Goal: Transaction & Acquisition: Purchase product/service

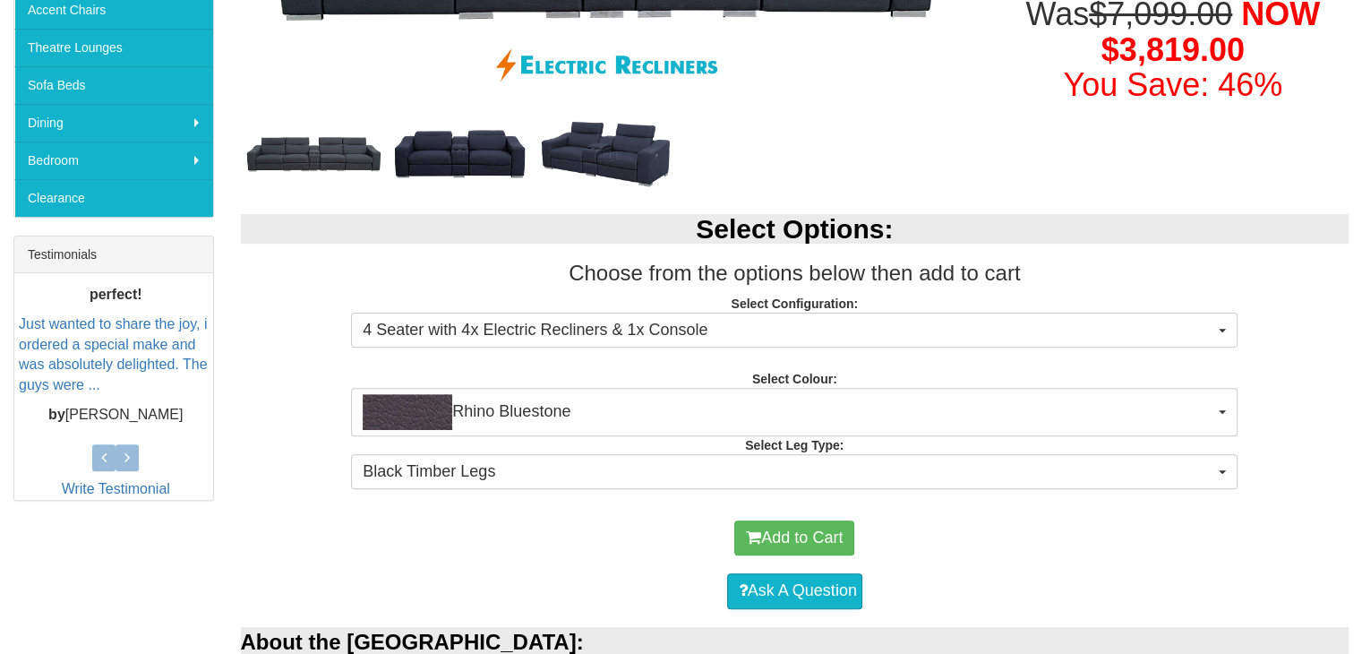
scroll to position [541, 0]
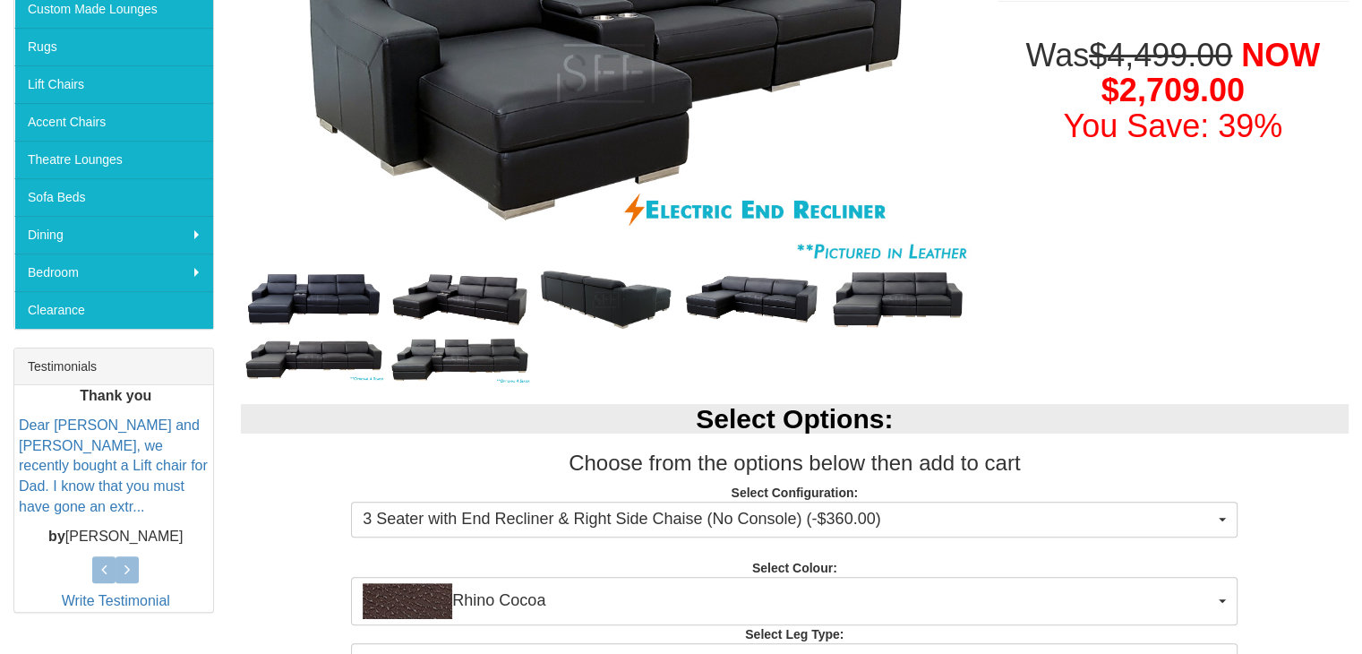
scroll to position [390, 0]
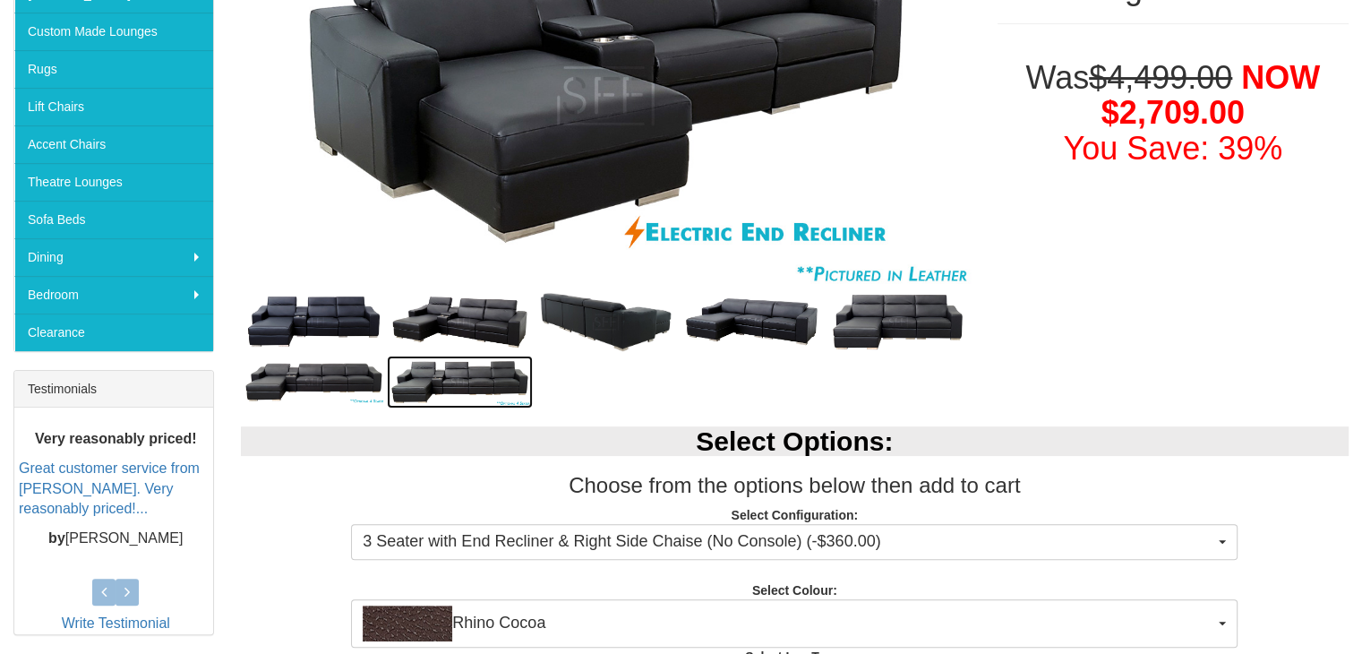
click at [456, 383] on img at bounding box center [460, 381] width 146 height 52
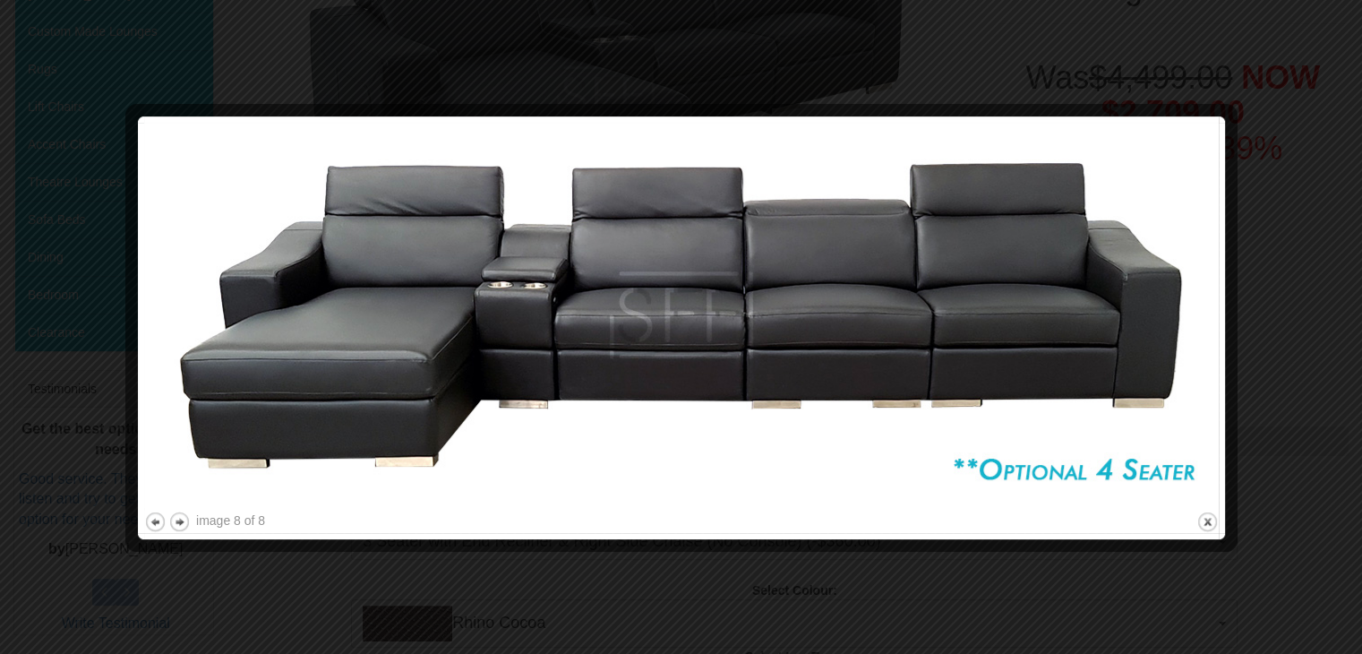
click at [1277, 346] on div at bounding box center [681, 327] width 1362 height 654
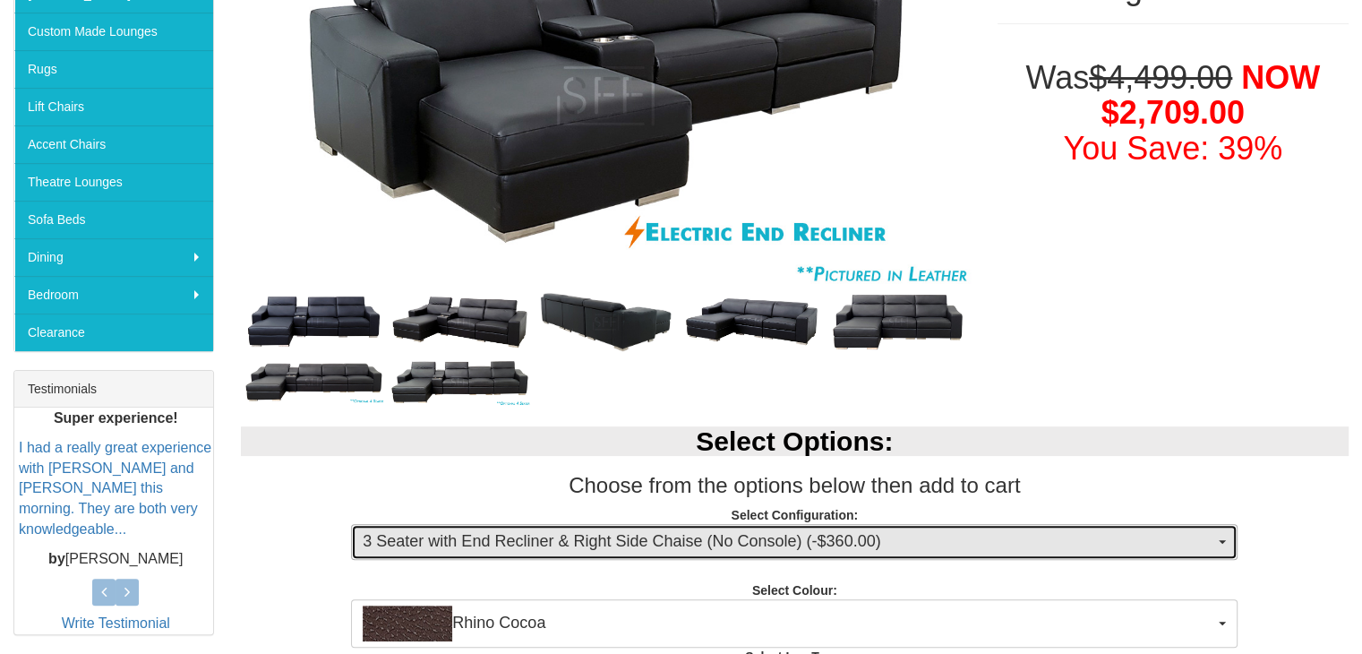
click at [611, 527] on button "3 Seater with End Recliner & Right Side Chaise (No Console) (-$360.00)" at bounding box center [794, 542] width 886 height 36
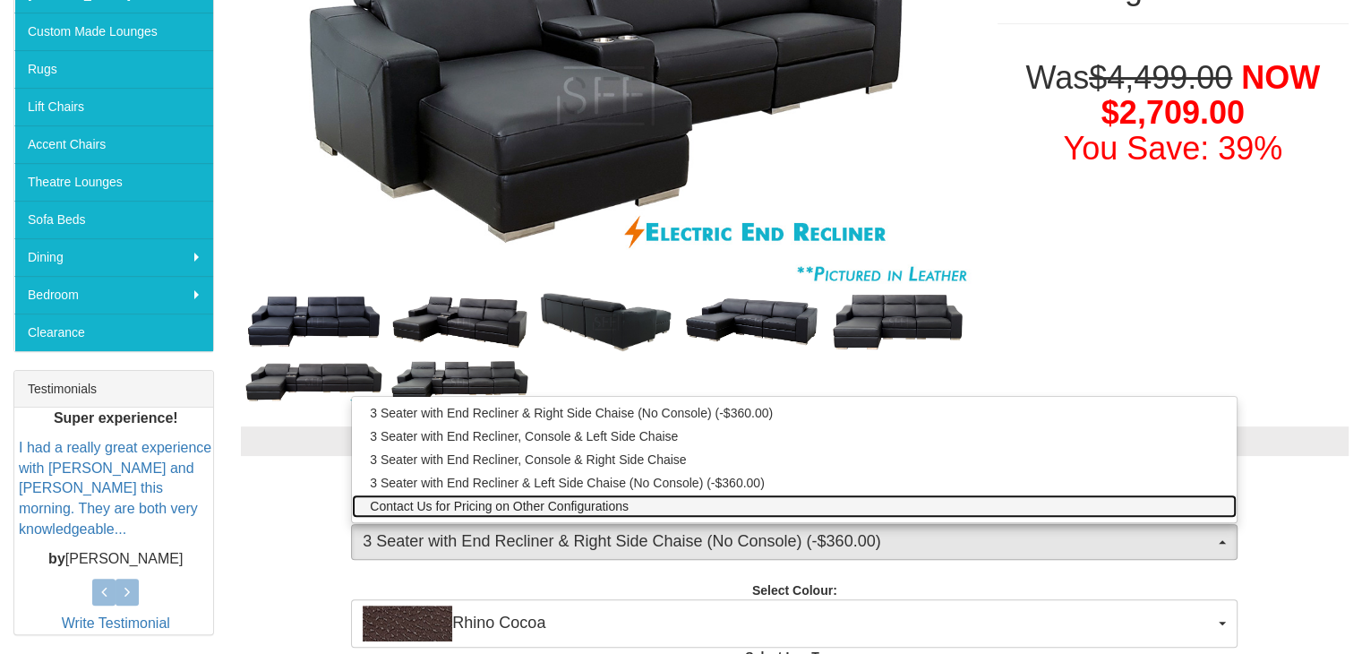
click at [589, 506] on span "Contact Us for Pricing on Other Configurations" at bounding box center [499, 506] width 259 height 18
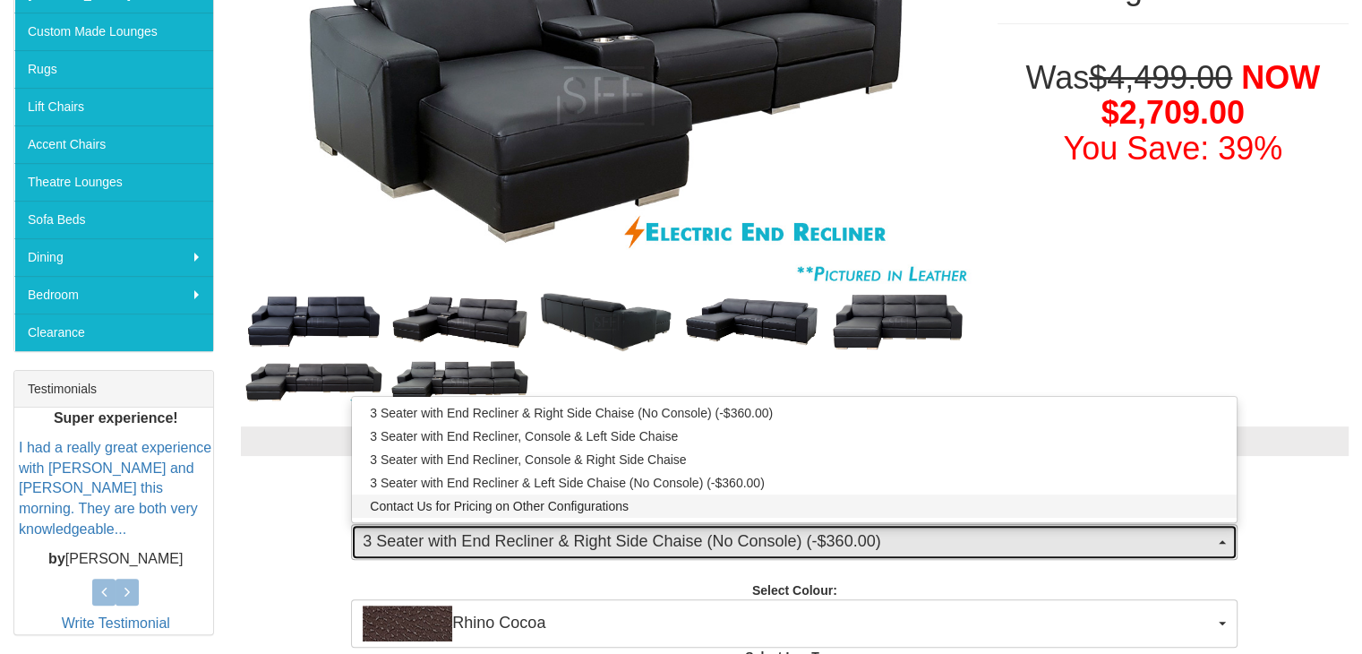
select select "1628"
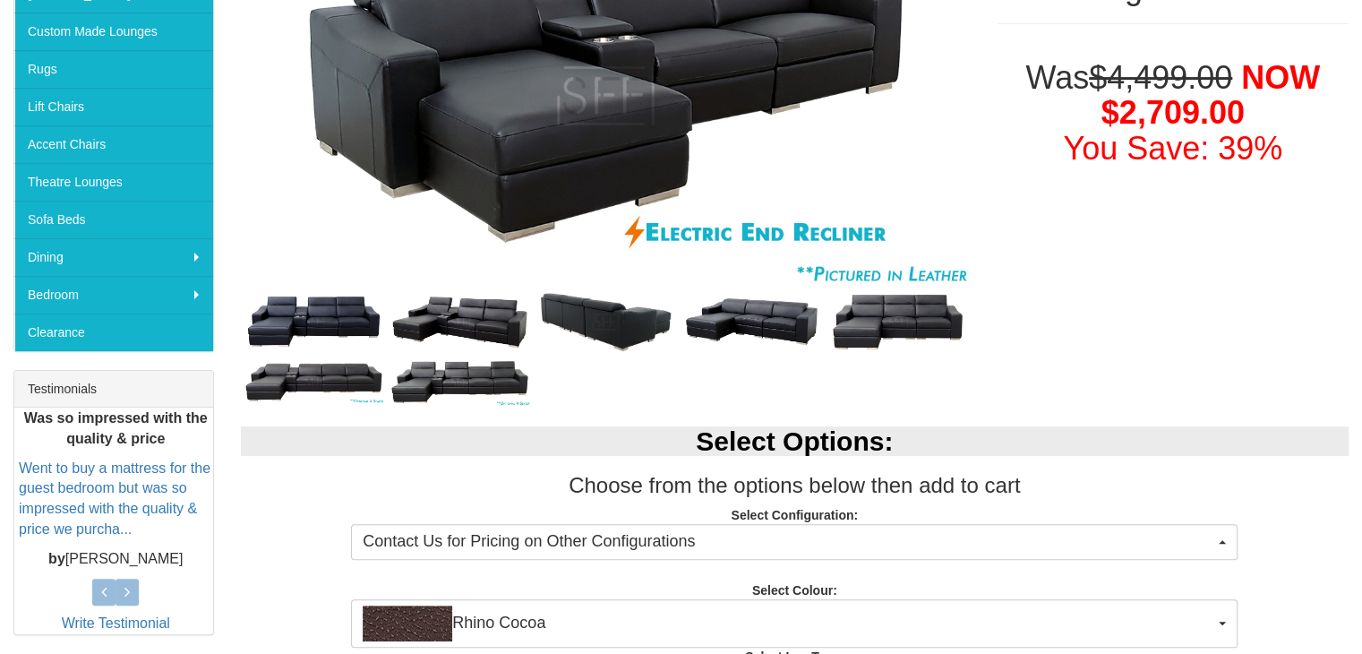
click at [1006, 431] on h2 "Select Options:" at bounding box center [795, 441] width 1108 height 30
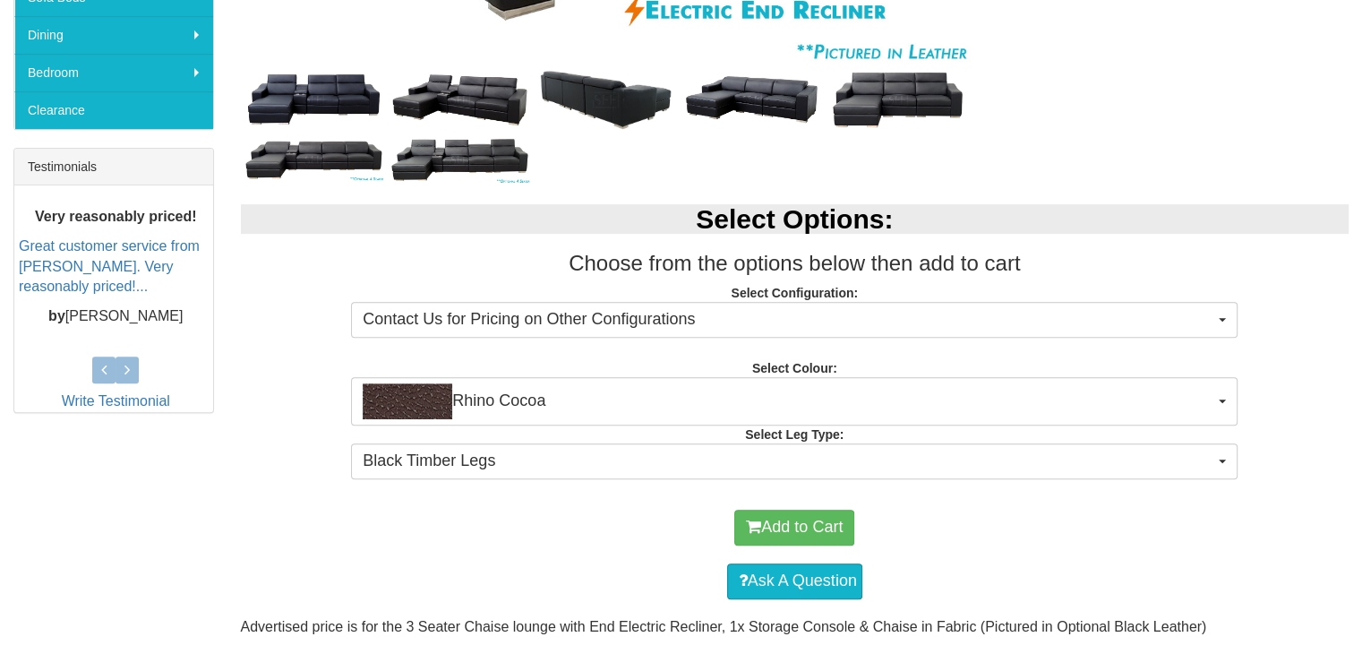
scroll to position [619, 0]
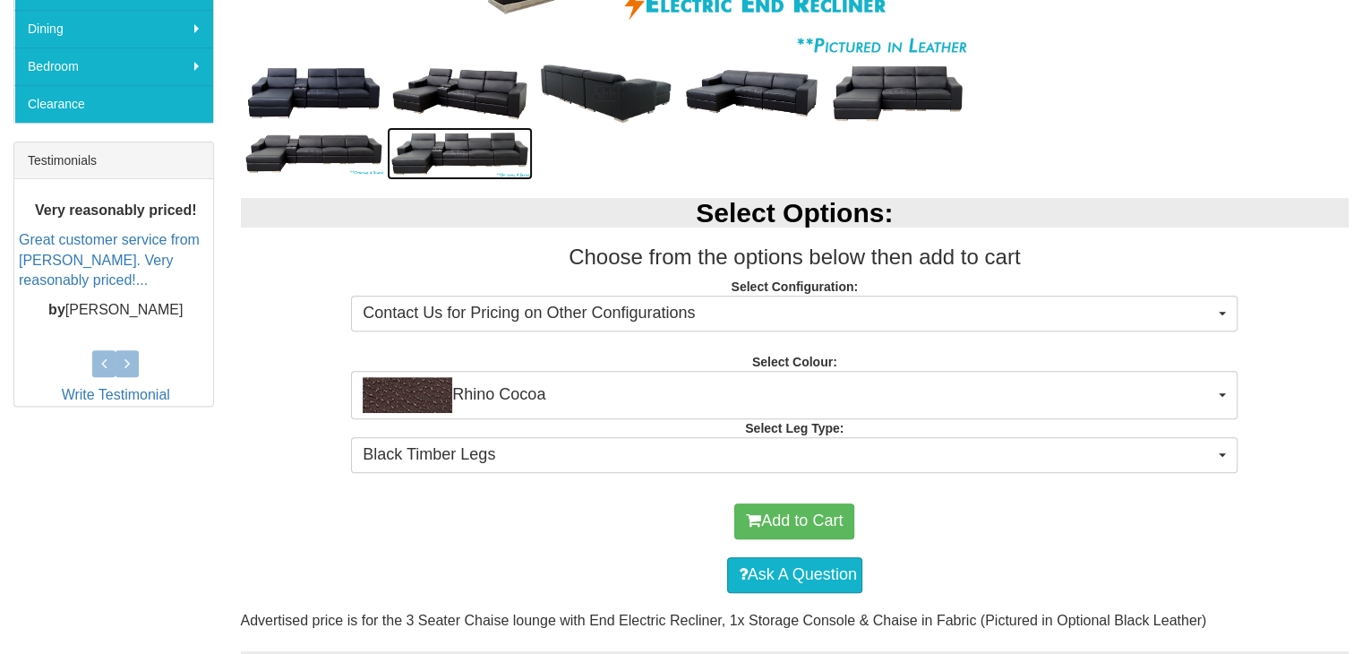
click at [468, 147] on img at bounding box center [460, 153] width 146 height 52
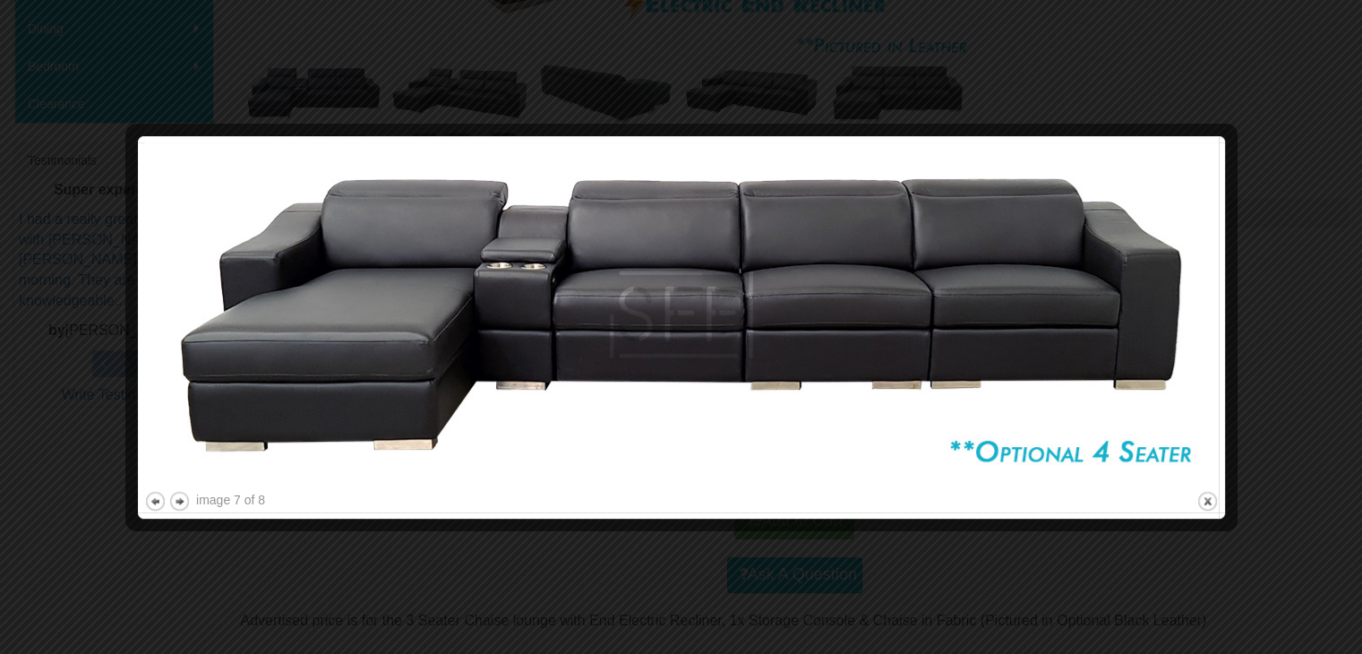
click at [1344, 90] on div at bounding box center [681, 327] width 1362 height 654
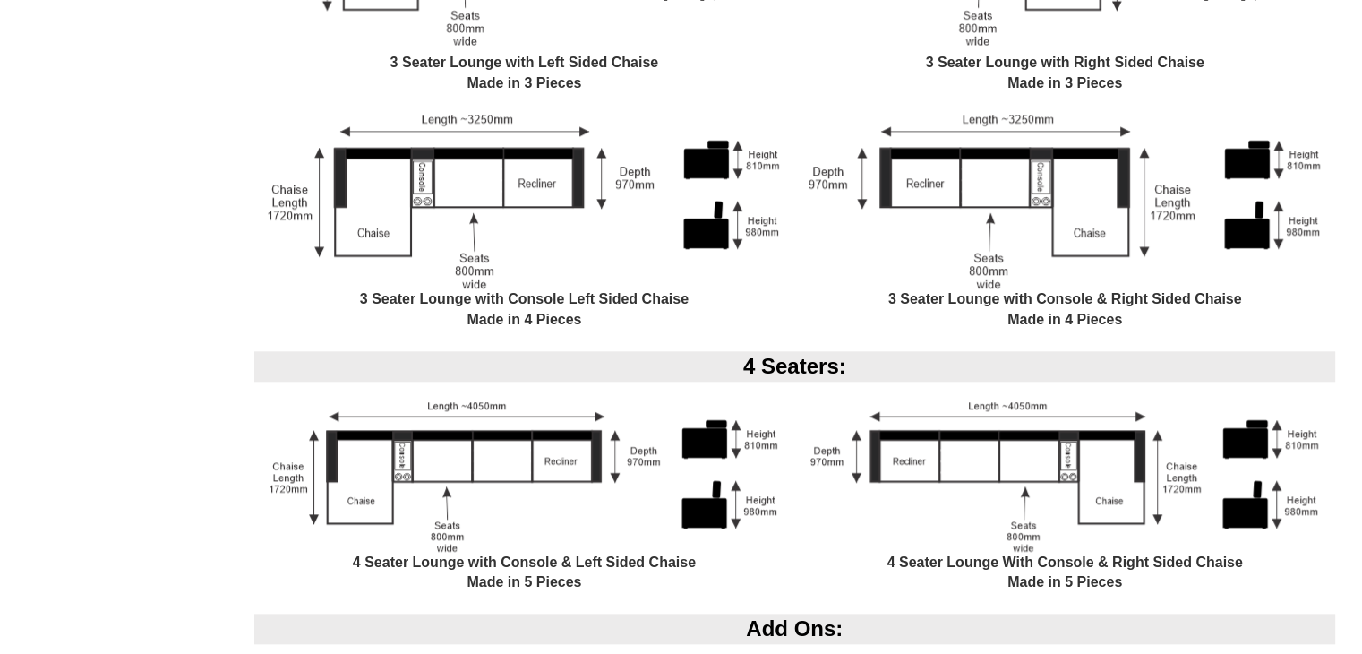
scroll to position [1821, 0]
